Goal: Navigation & Orientation: Go to known website

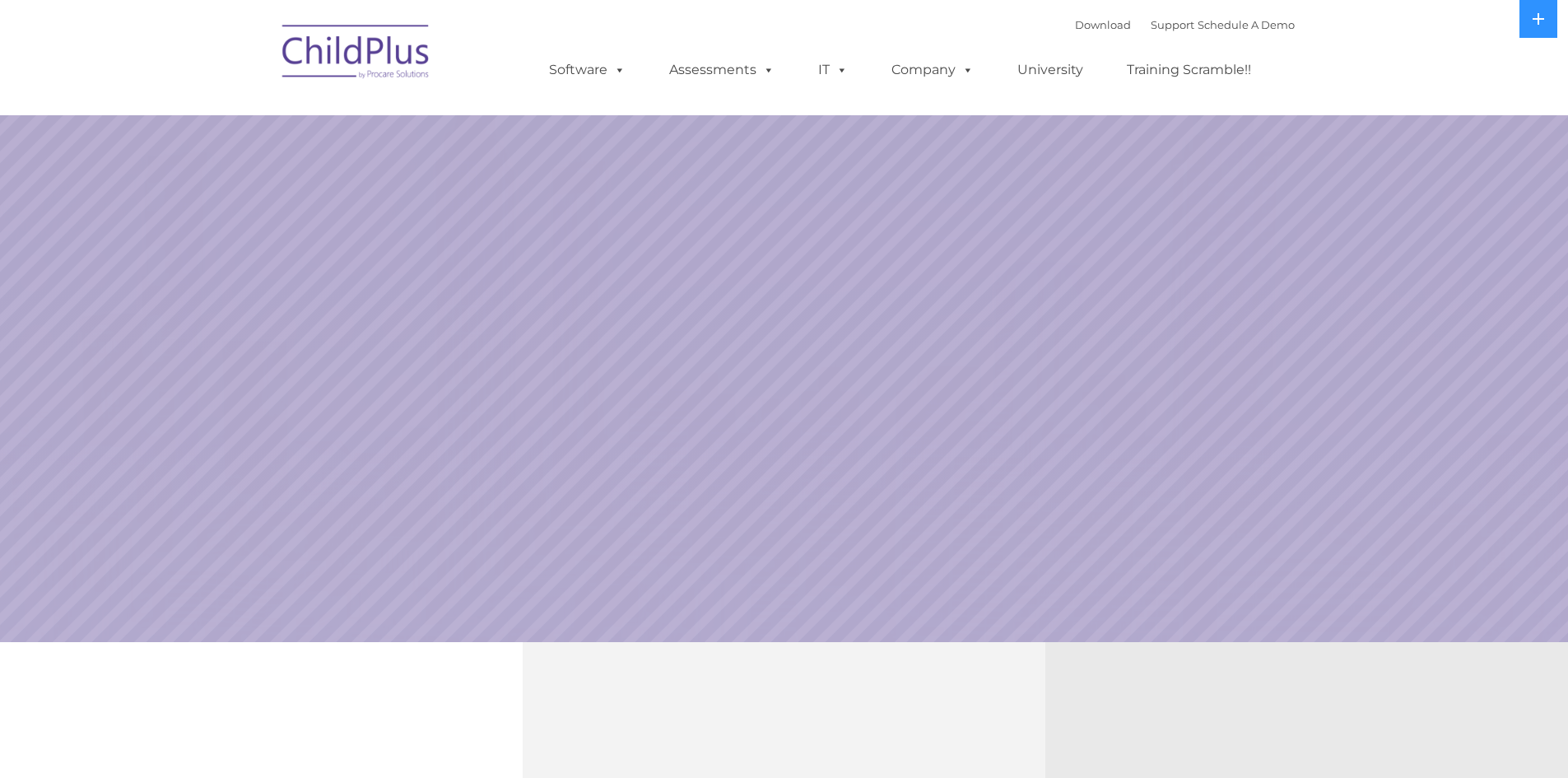
select select "MEDIUM"
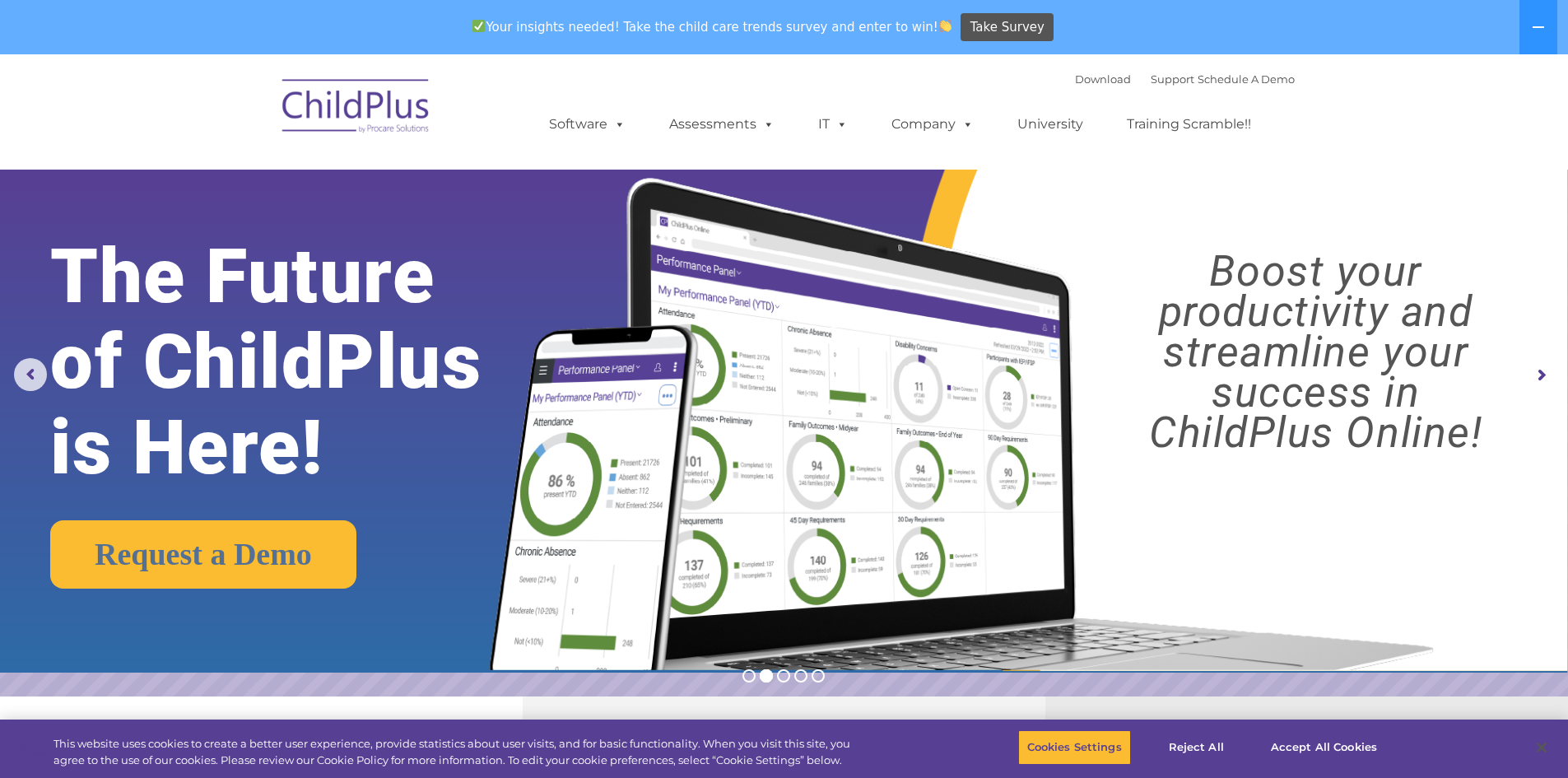
click at [414, 115] on img at bounding box center [356, 108] width 165 height 82
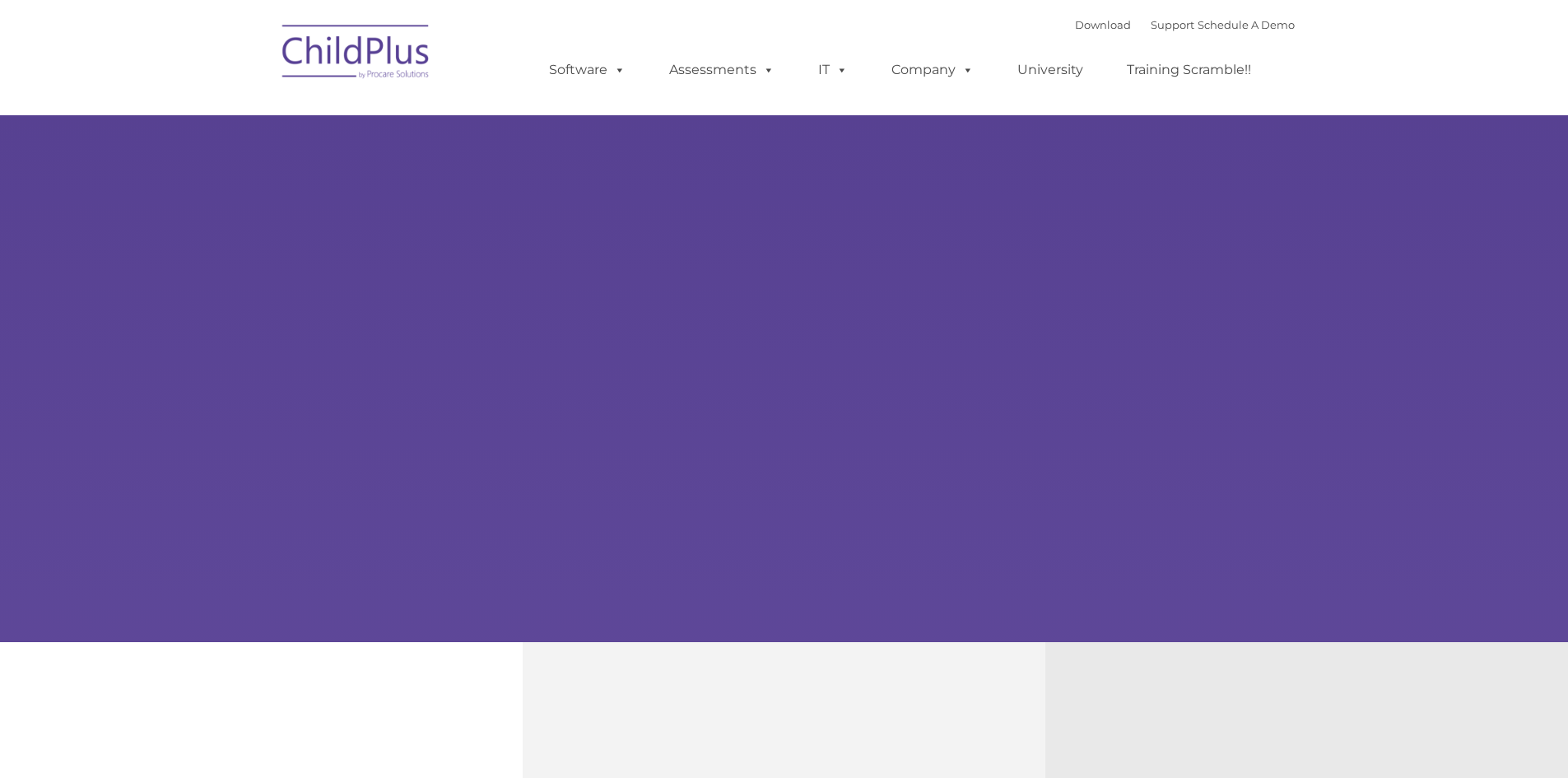
type input ""
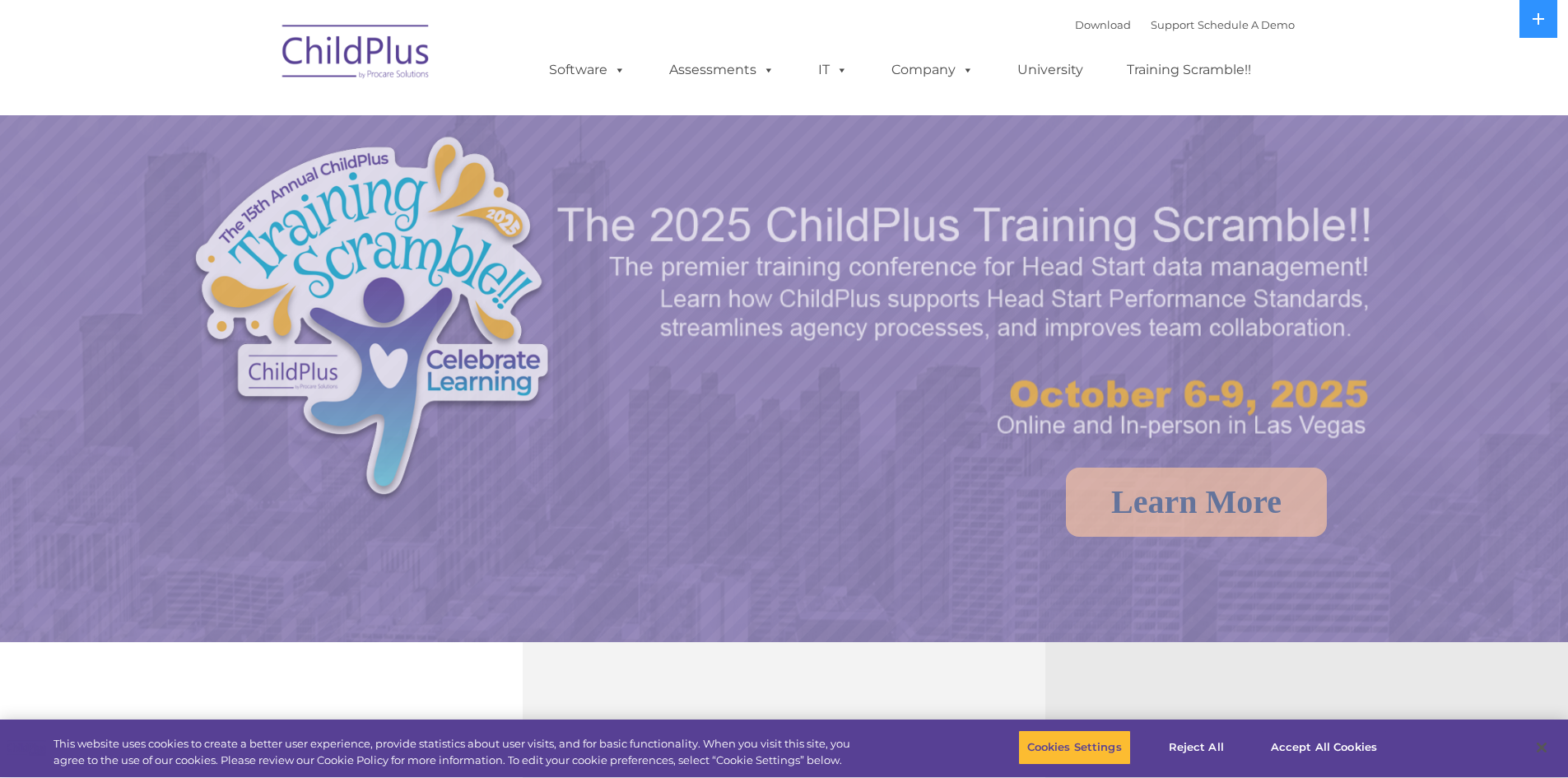
select select "MEDIUM"
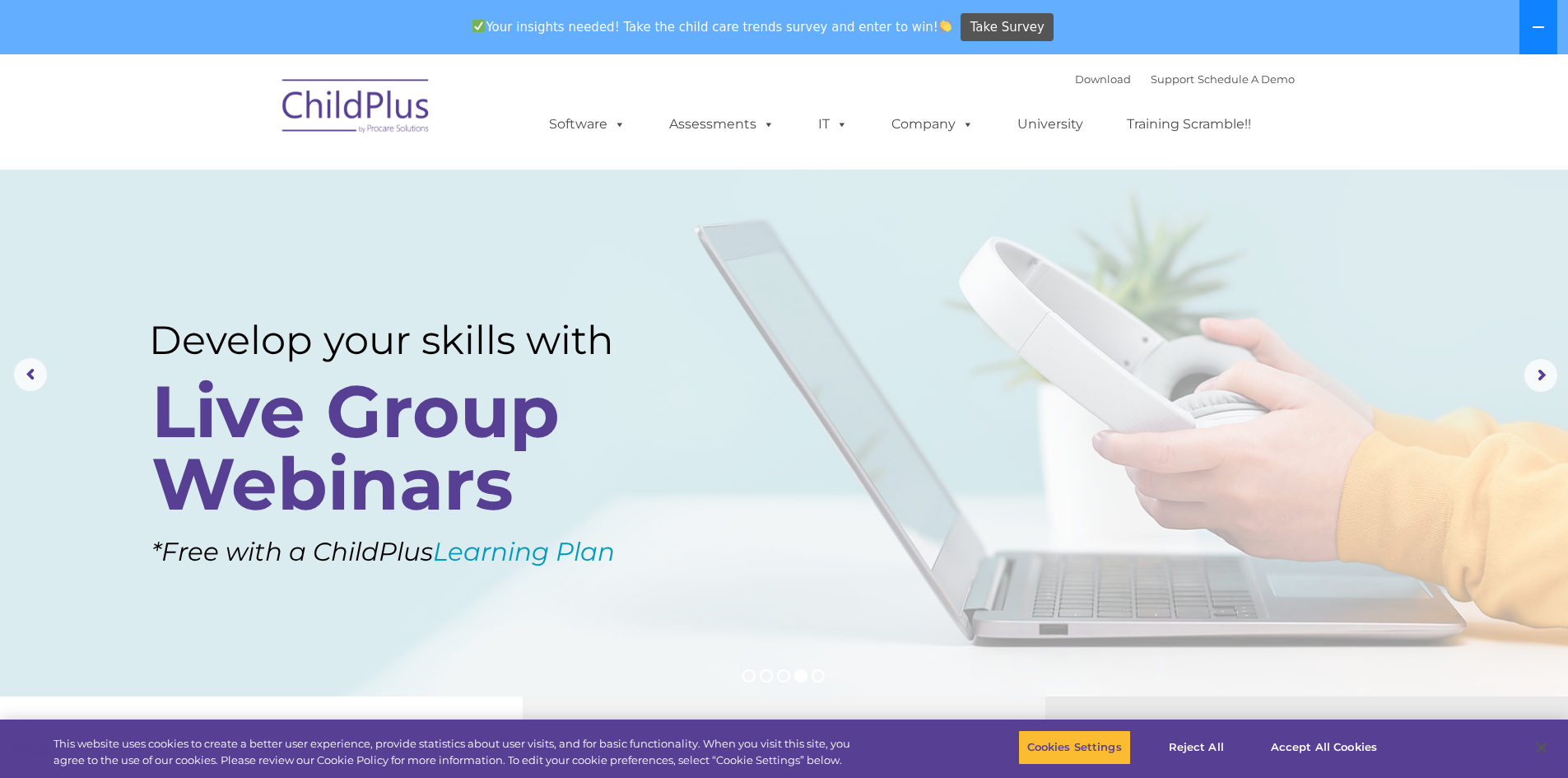
click at [1548, 29] on button at bounding box center [1538, 27] width 38 height 54
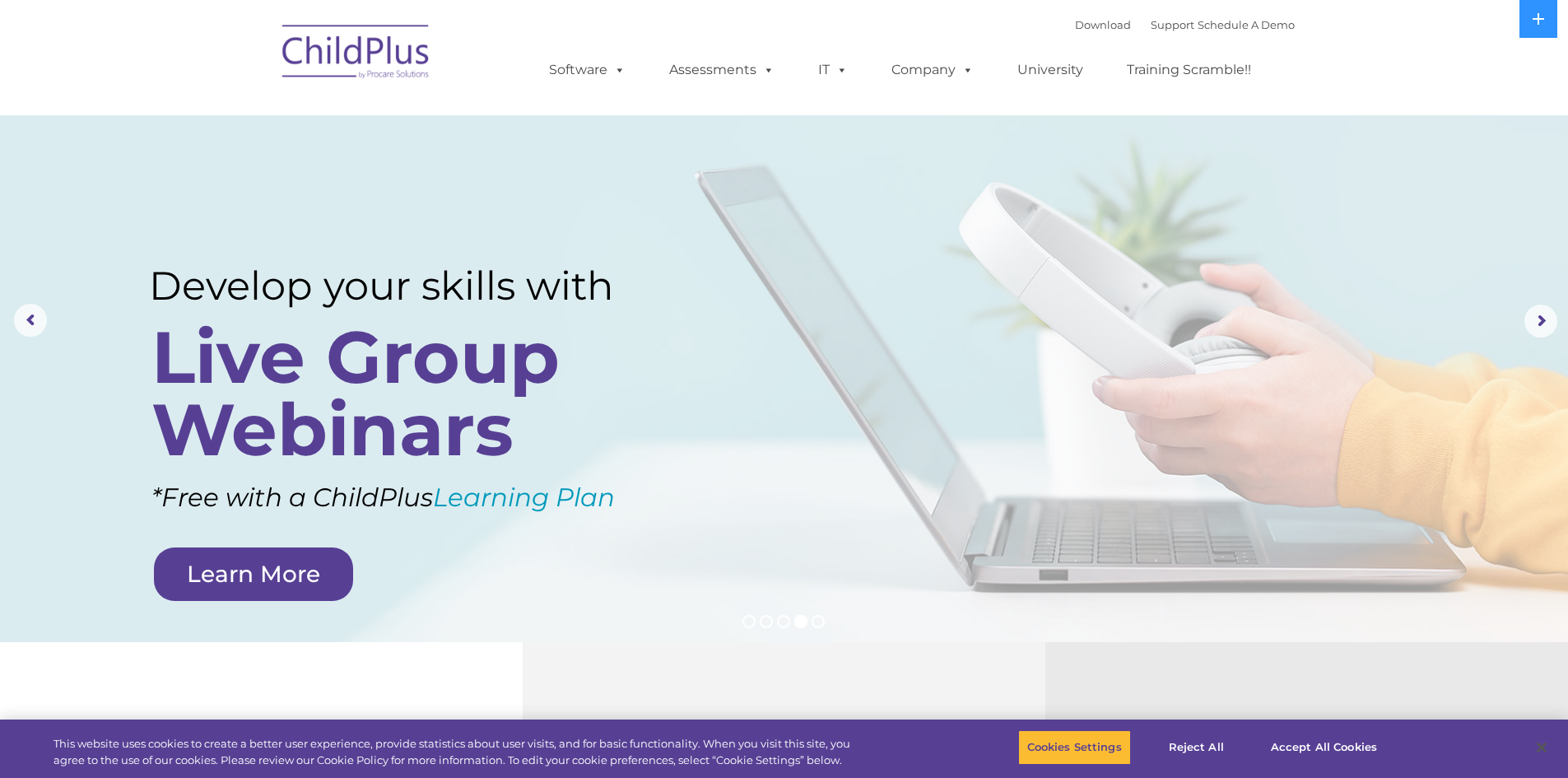
click at [371, 65] on img at bounding box center [356, 54] width 165 height 82
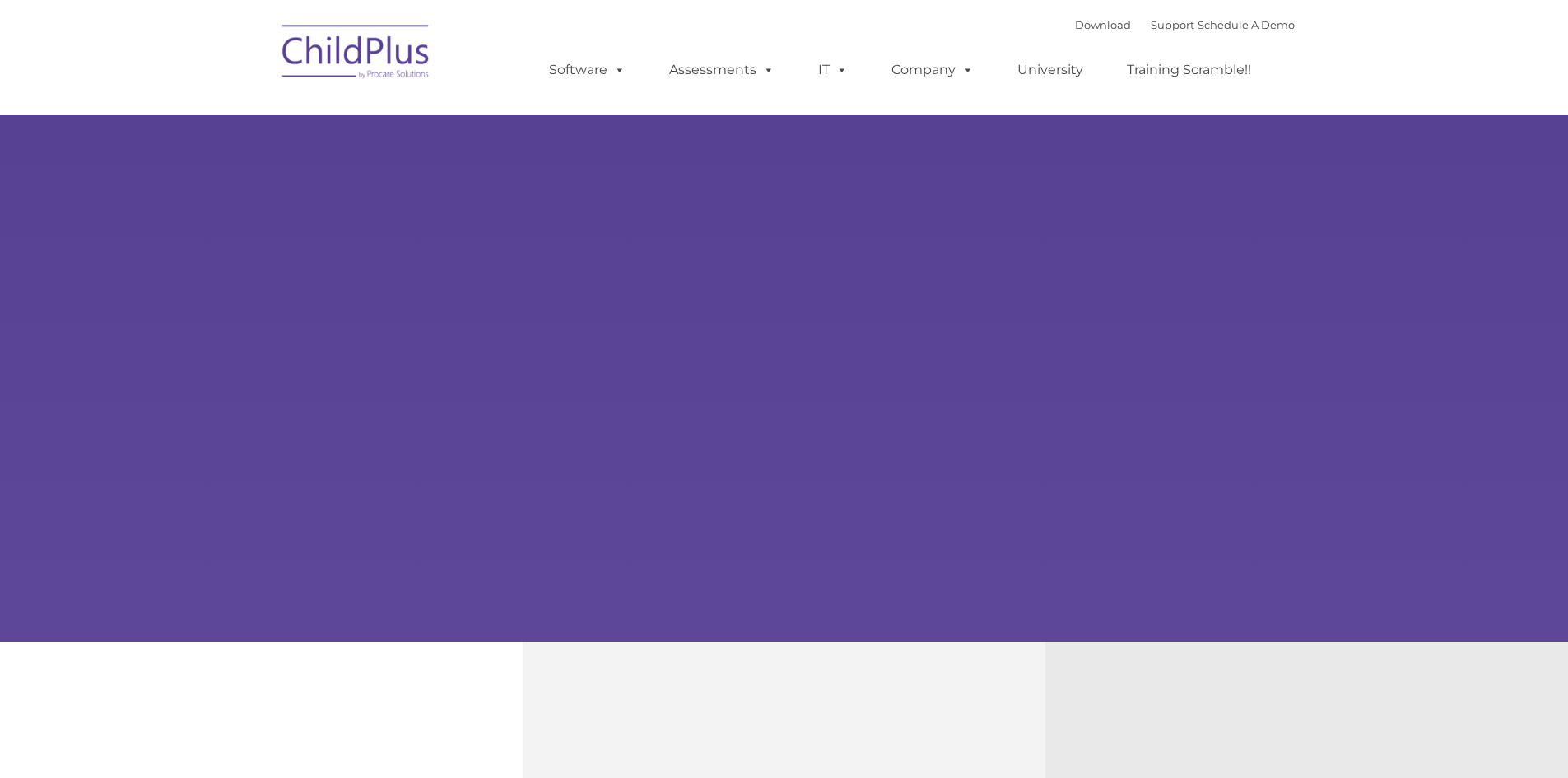
type input ""
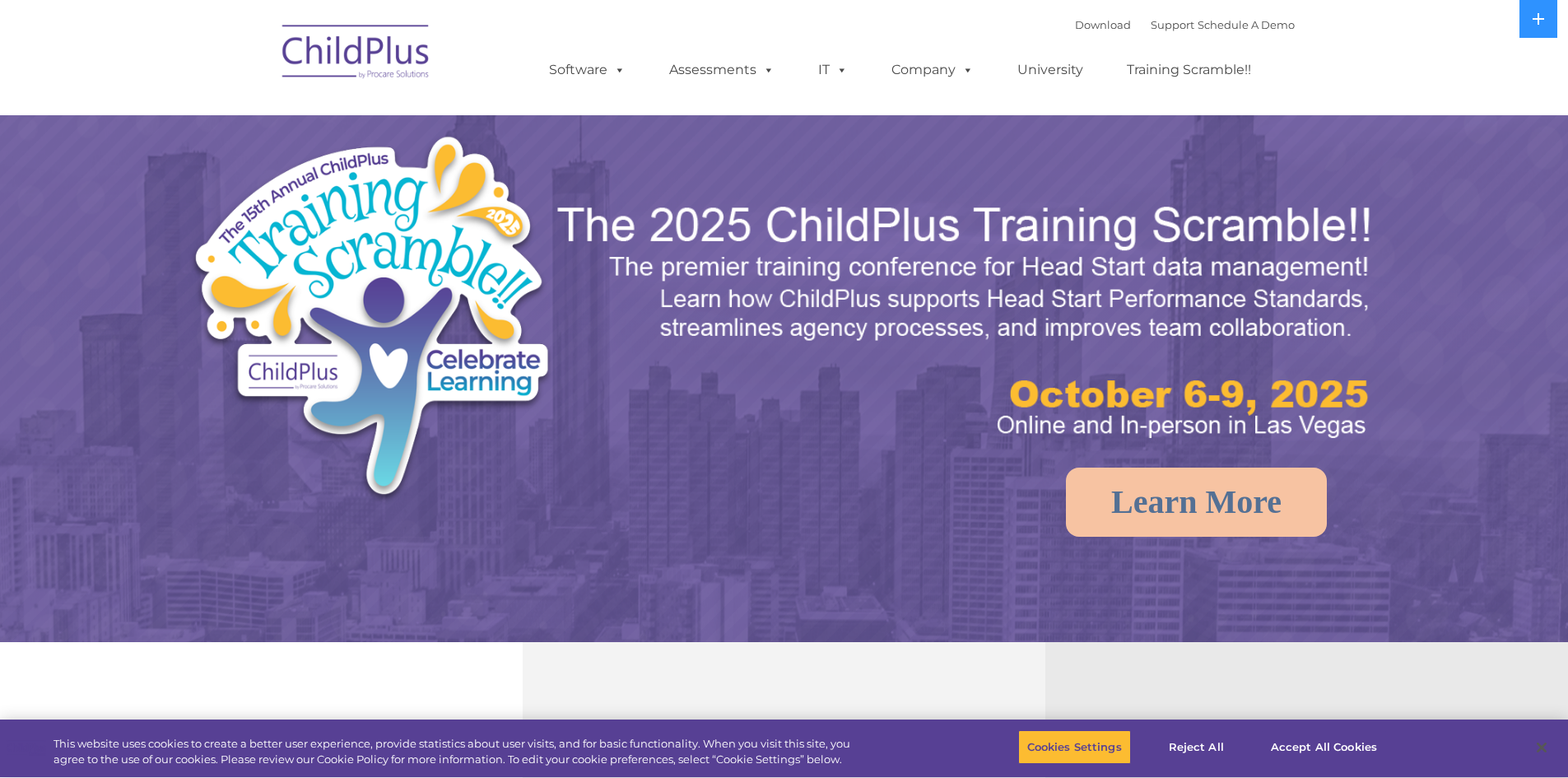
select select "MEDIUM"
